Goal: Ask a question

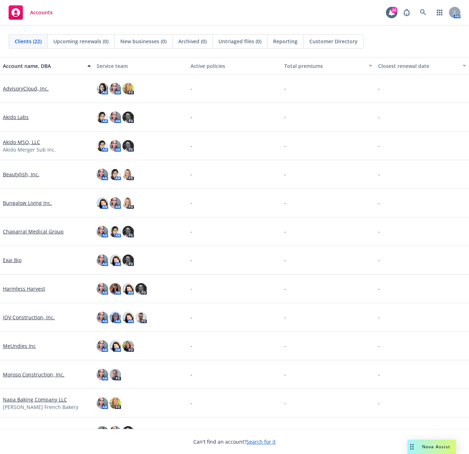
click at [424, 451] on div "Nova Assist" at bounding box center [431, 447] width 49 height 14
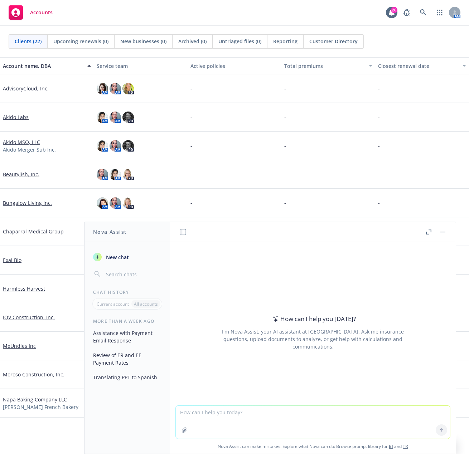
click at [407, 440] on button "Nova Assist" at bounding box center [431, 447] width 49 height 14
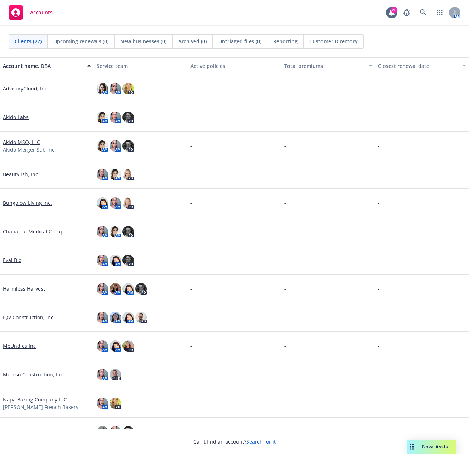
click at [424, 451] on div "Nova Assist" at bounding box center [431, 447] width 49 height 14
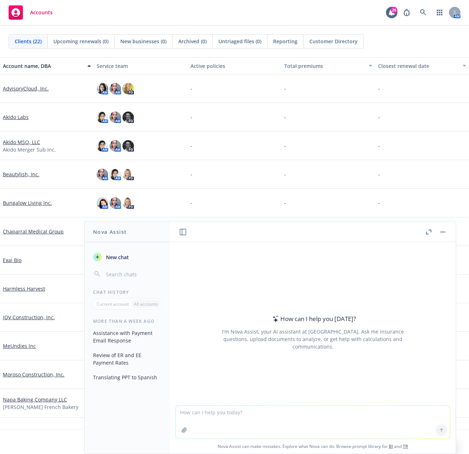
click at [223, 424] on textarea at bounding box center [313, 422] width 274 height 33
type textarea "If i give you a medical age banded rate sheet.. can you tell me the % of what E…"
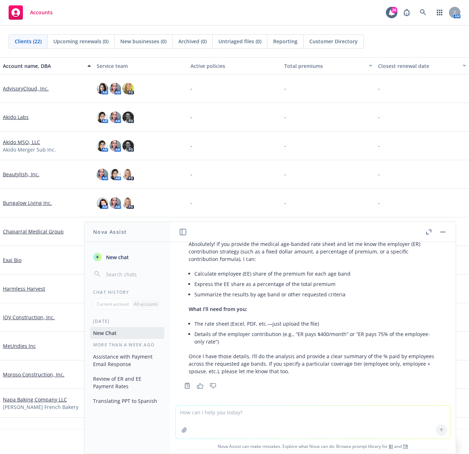
scroll to position [42, 0]
